Goal: Information Seeking & Learning: Learn about a topic

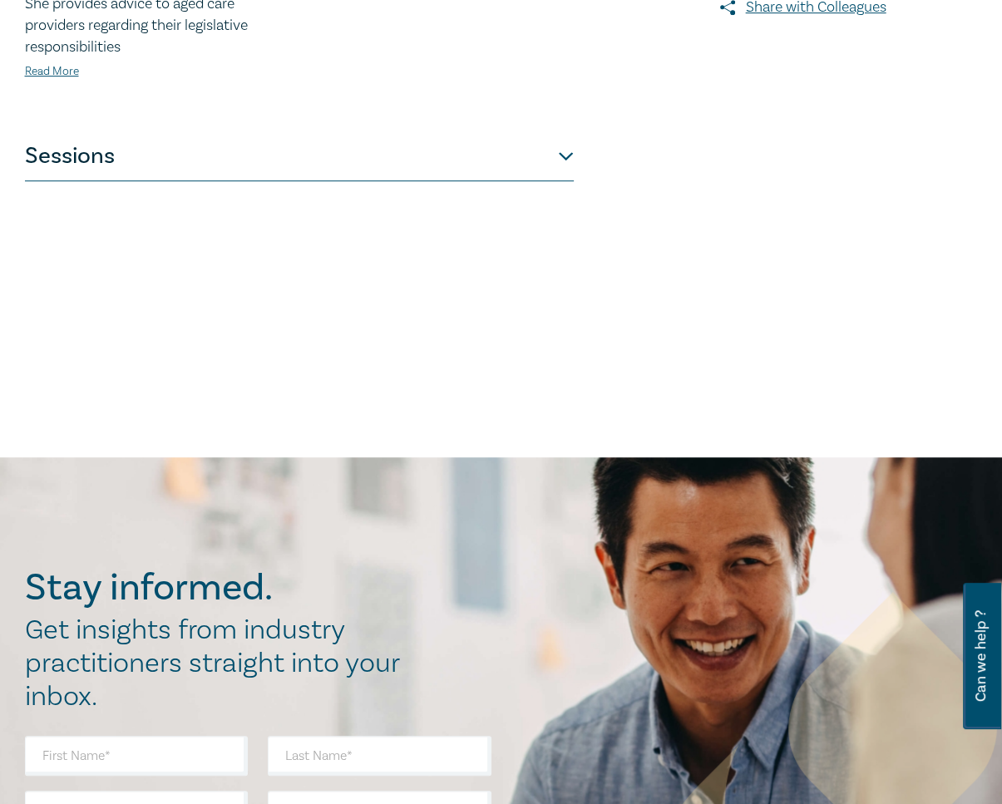
click at [379, 151] on button "Sessions" at bounding box center [299, 156] width 549 height 50
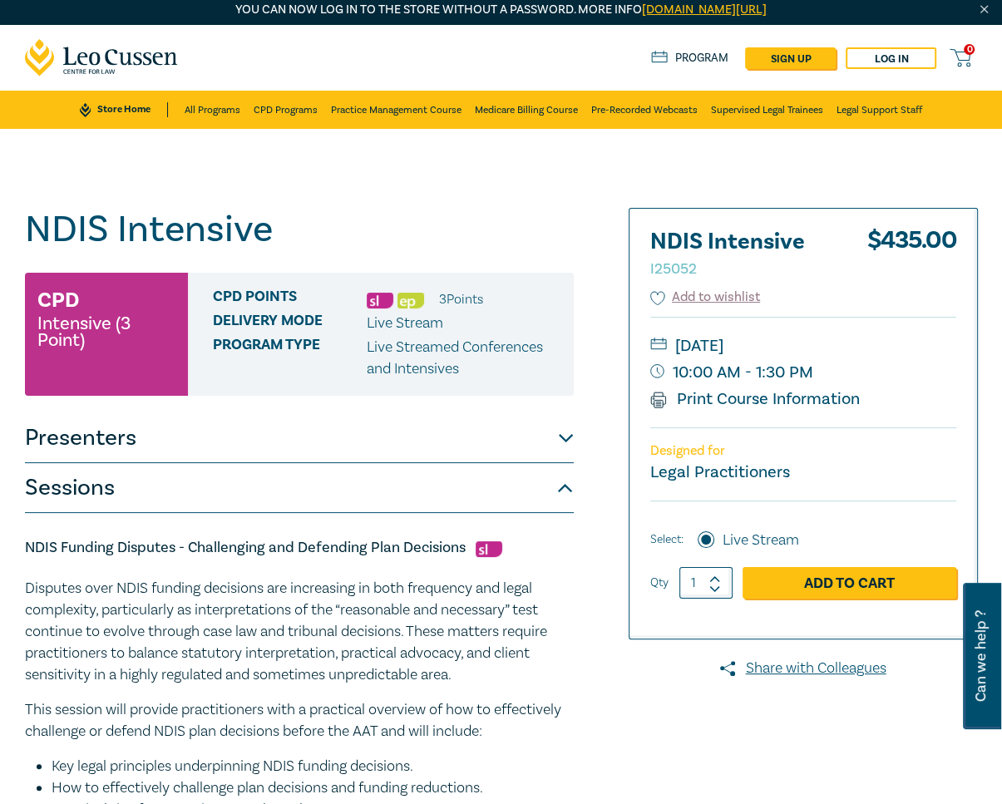
scroll to position [7, 0]
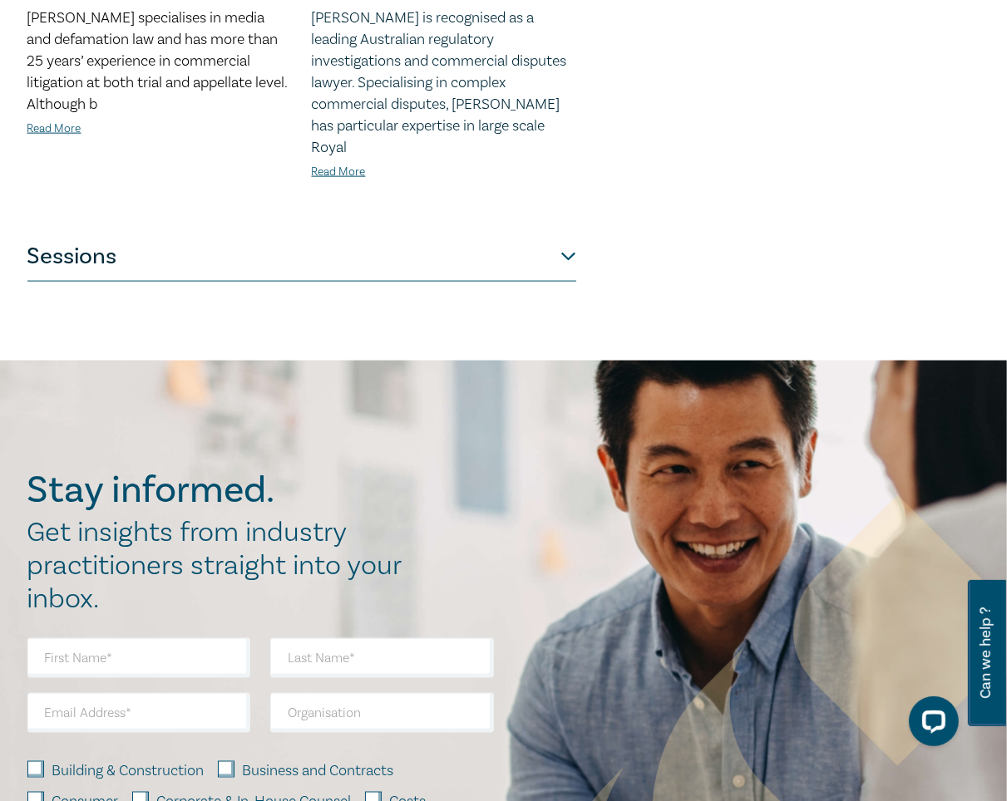
click at [557, 232] on button "Sessions" at bounding box center [301, 257] width 549 height 50
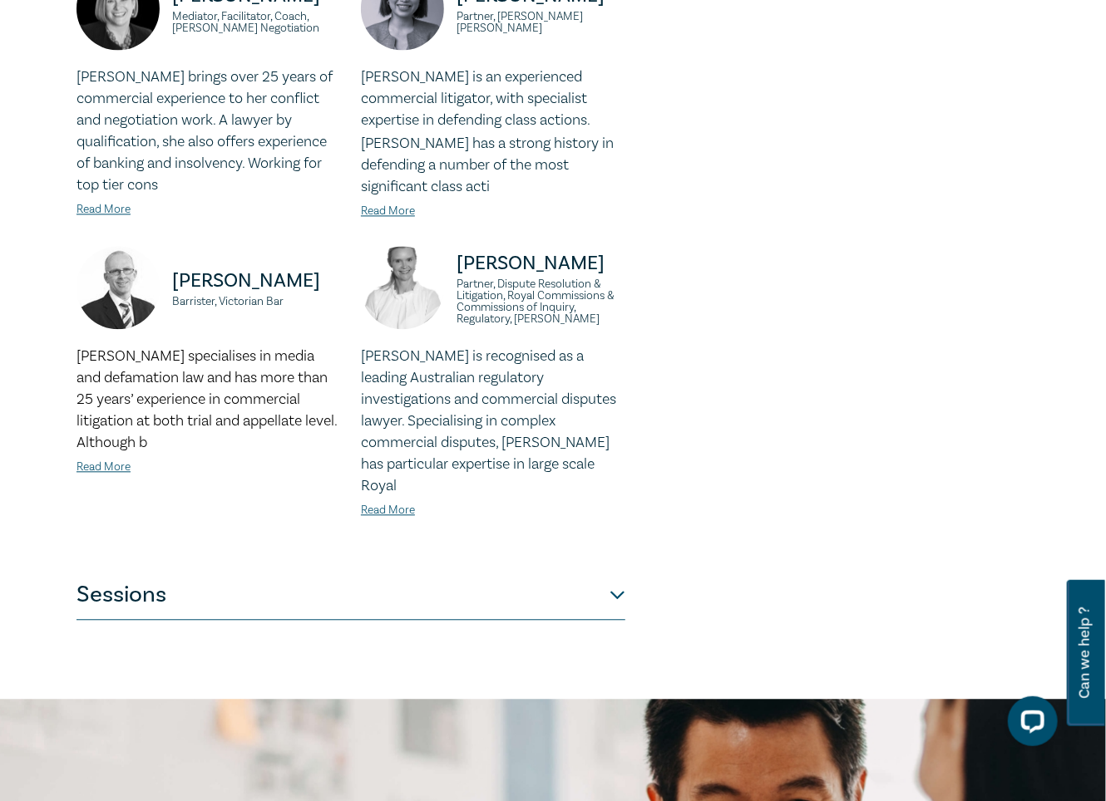
scroll to position [1413, 0]
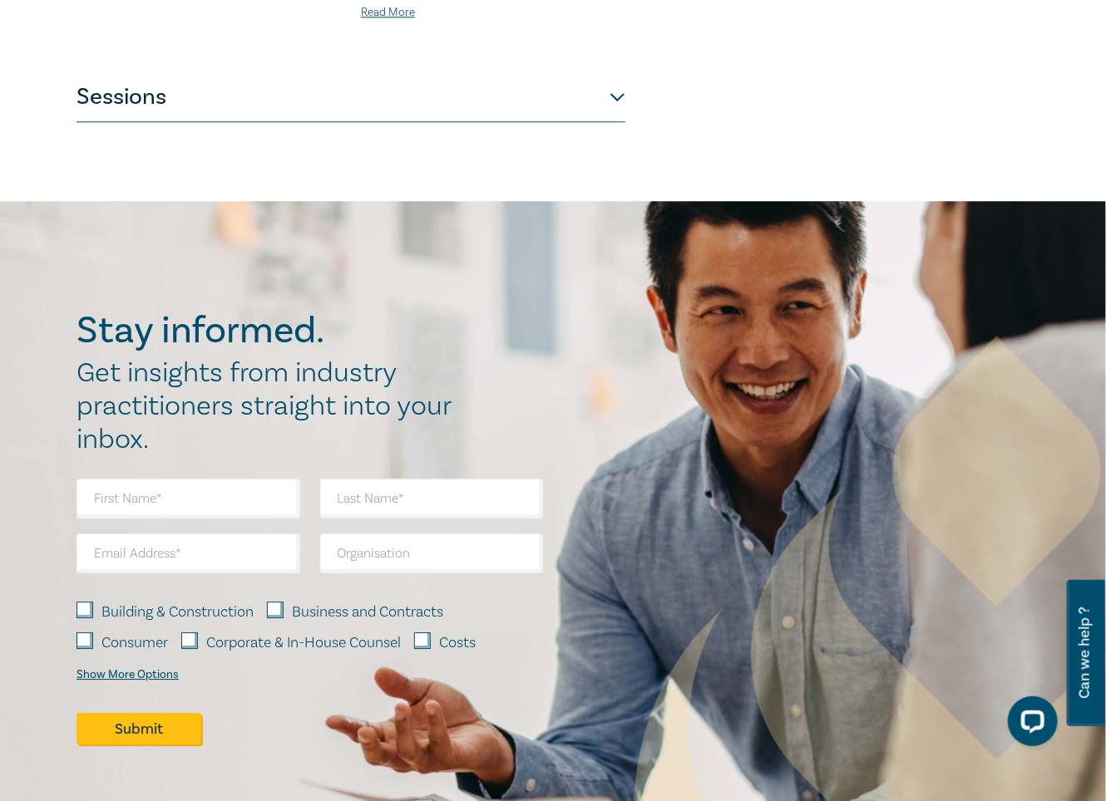
scroll to position [1911, 0]
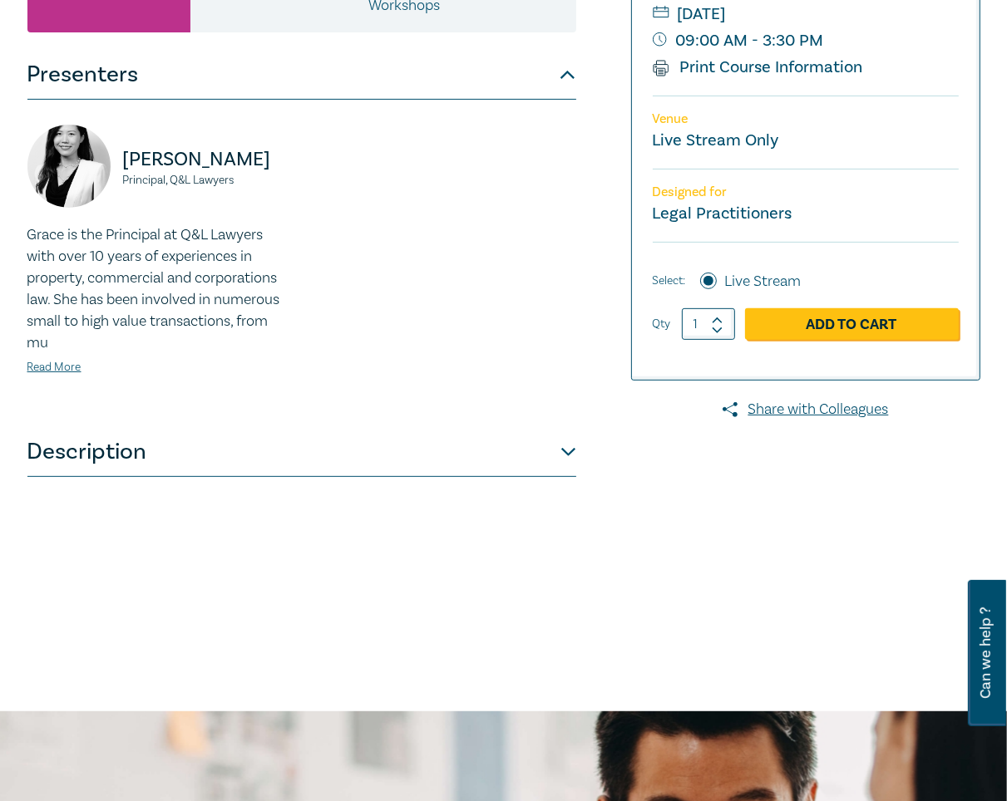
click at [380, 477] on button "Description" at bounding box center [301, 452] width 549 height 50
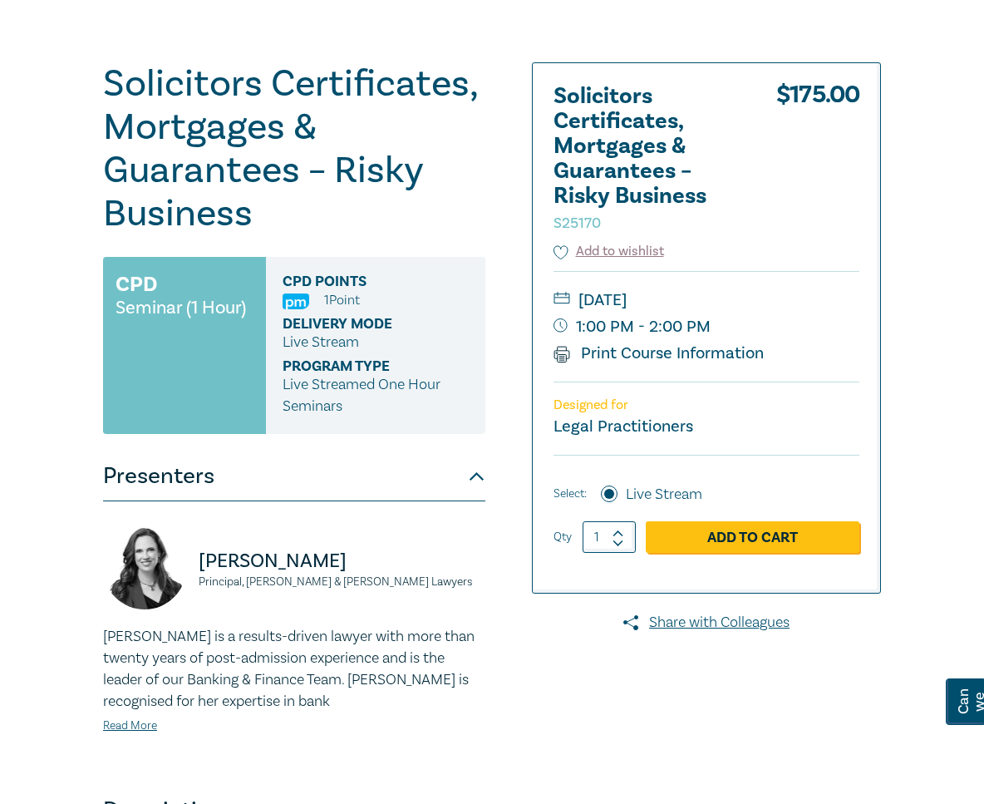
scroll to position [151, 0]
